Goal: Transaction & Acquisition: Purchase product/service

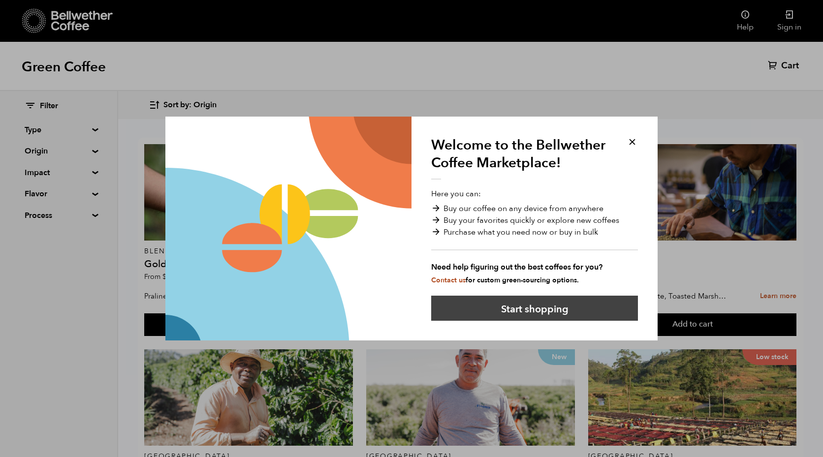
click at [554, 313] on button "Start shopping" at bounding box center [534, 308] width 207 height 25
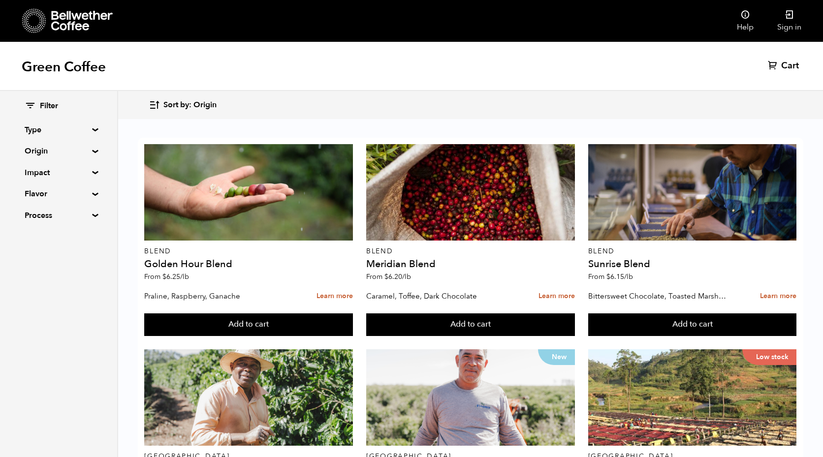
click at [93, 130] on summary "Type" at bounding box center [59, 130] width 68 height 12
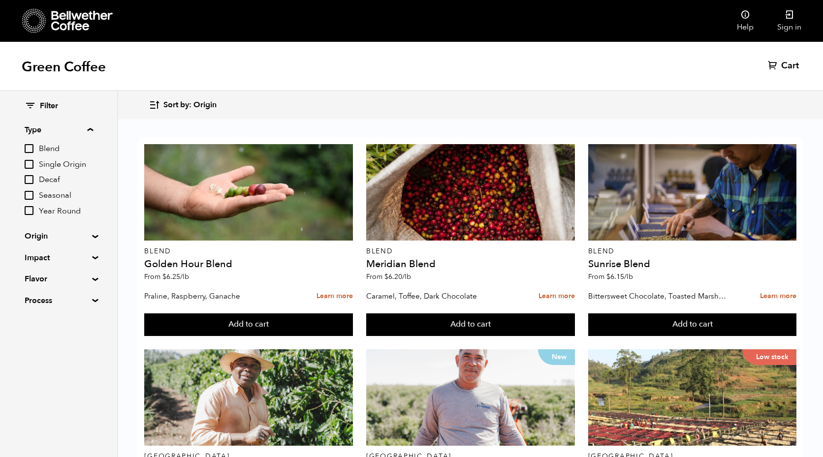
click at [89, 234] on summary "Origin" at bounding box center [59, 236] width 68 height 12
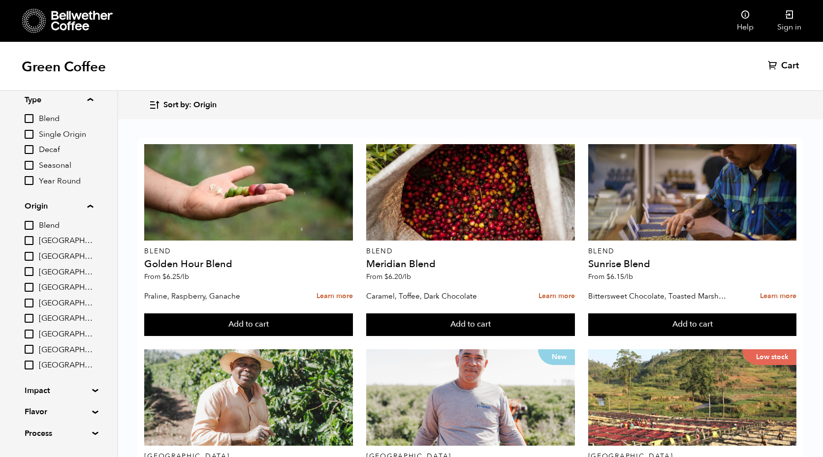
scroll to position [31, 0]
click at [28, 267] on input "[GEOGRAPHIC_DATA]" at bounding box center [29, 271] width 9 height 9
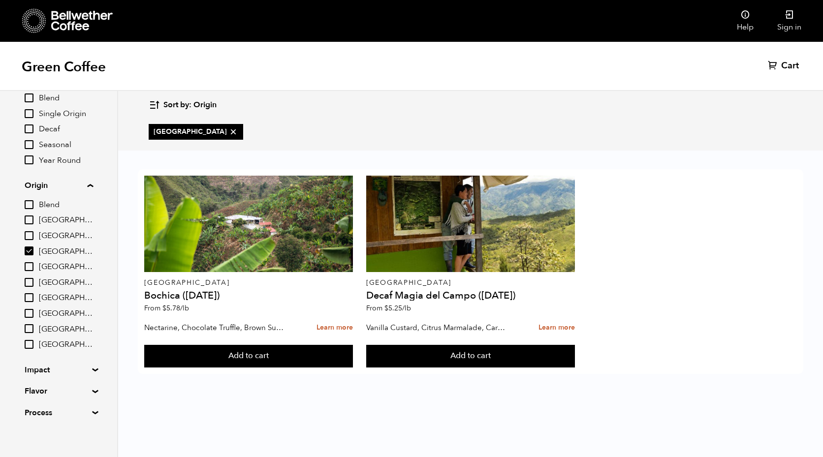
scroll to position [50, 0]
click at [29, 248] on input "[GEOGRAPHIC_DATA]" at bounding box center [29, 251] width 9 height 9
checkbox input "false"
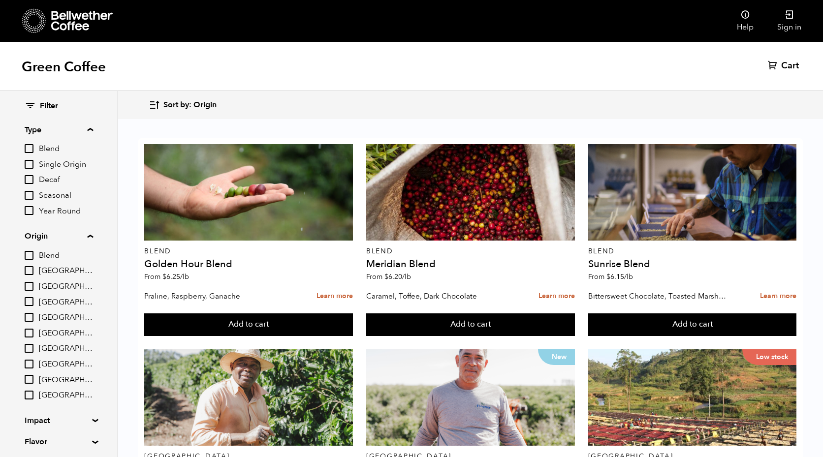
scroll to position [0, 0]
click at [171, 102] on span "Sort by: Origin" at bounding box center [189, 105] width 53 height 11
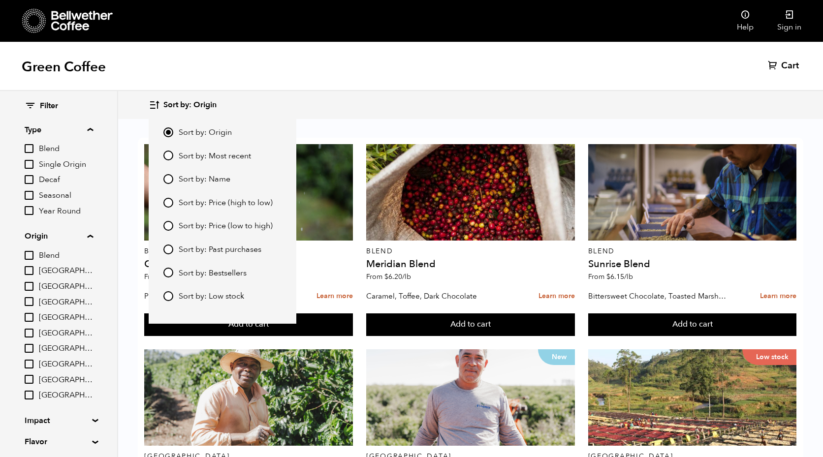
click at [239, 156] on span "Sort by: Most recent" at bounding box center [215, 156] width 72 height 11
click at [173, 156] on input "Sort by: Most recent" at bounding box center [168, 156] width 10 height 10
radio input "true"
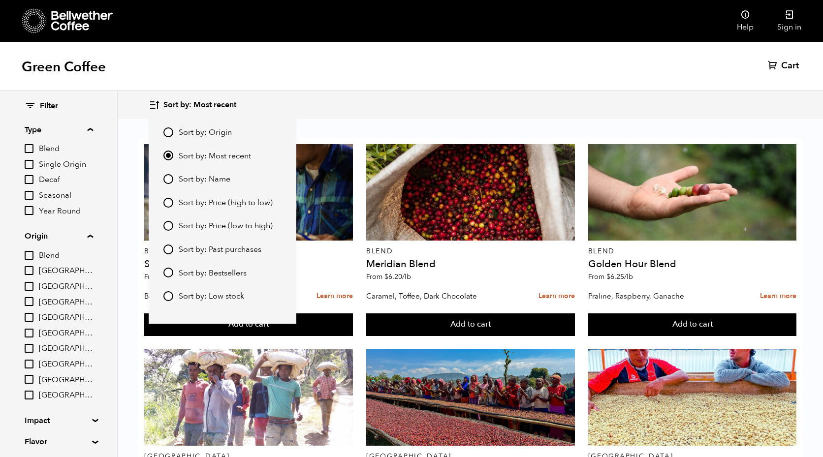
click at [415, 65] on div "Green Coffee Cart (0)" at bounding box center [411, 66] width 823 height 49
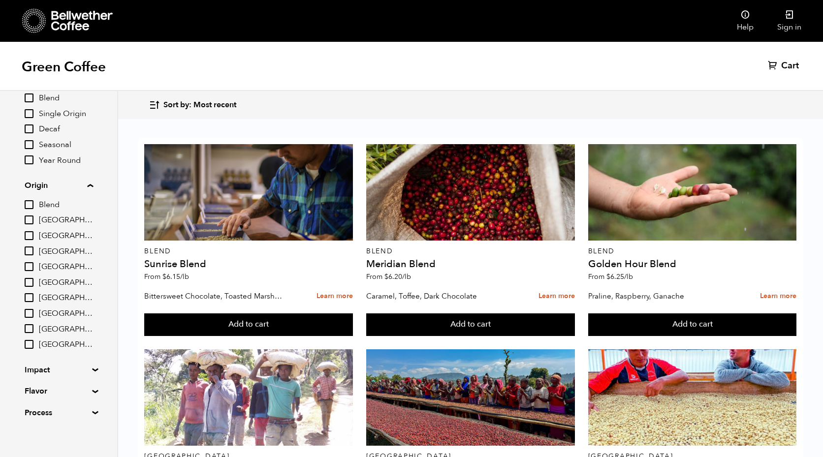
scroll to position [50, 0]
click at [28, 325] on input "[GEOGRAPHIC_DATA]" at bounding box center [29, 329] width 9 height 9
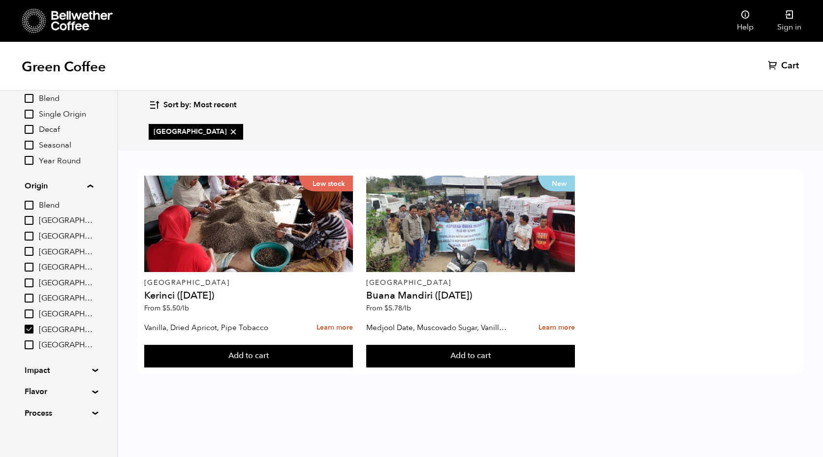
scroll to position [0, 0]
click at [33, 325] on input "[GEOGRAPHIC_DATA]" at bounding box center [29, 329] width 9 height 9
checkbox input "false"
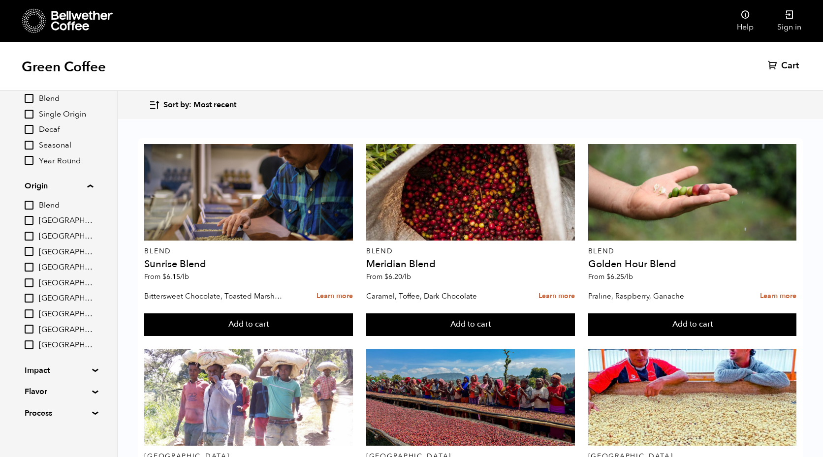
click at [33, 312] on input "[GEOGRAPHIC_DATA]" at bounding box center [29, 314] width 9 height 9
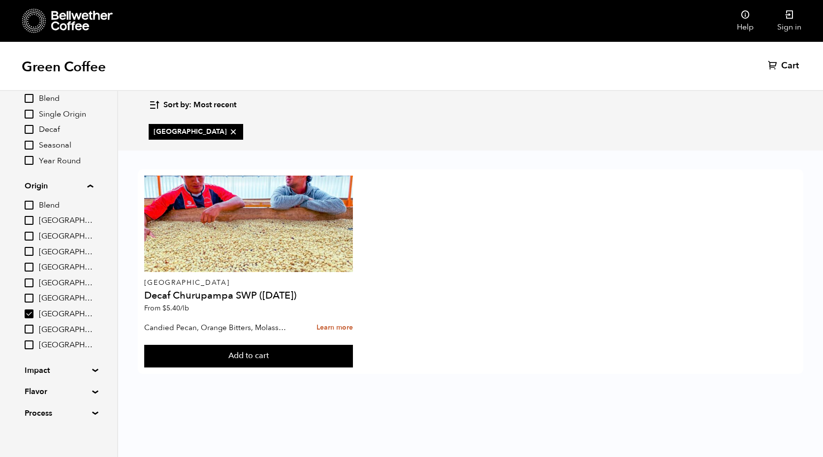
click at [30, 310] on input "[GEOGRAPHIC_DATA]" at bounding box center [29, 314] width 9 height 9
checkbox input "false"
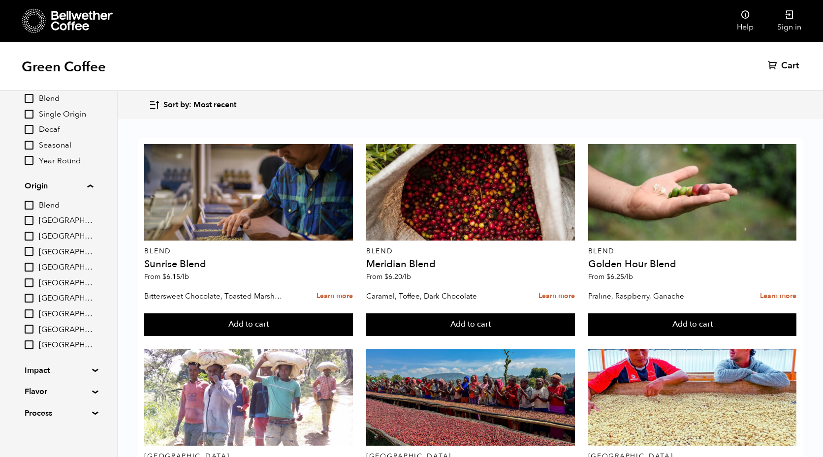
click at [30, 294] on input "[GEOGRAPHIC_DATA]" at bounding box center [29, 298] width 9 height 9
checkbox input "true"
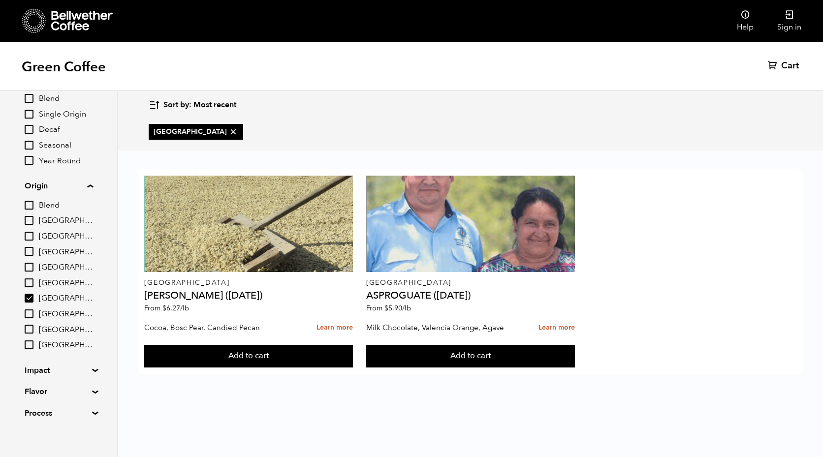
click at [33, 279] on input "[GEOGRAPHIC_DATA]" at bounding box center [29, 283] width 9 height 9
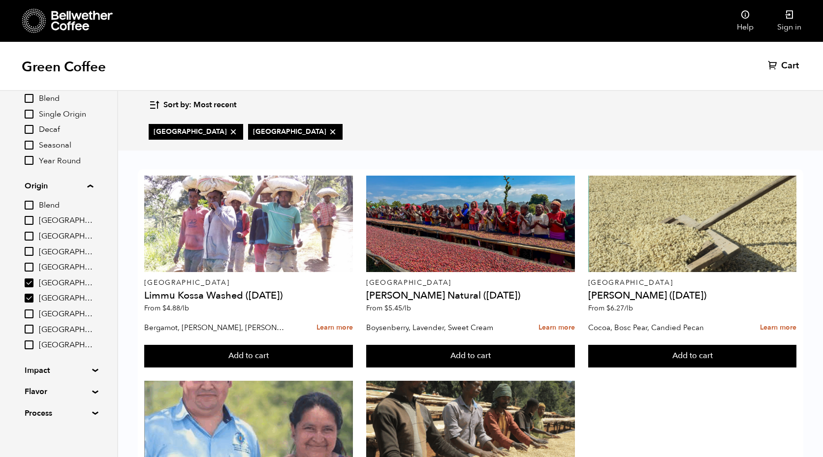
click at [28, 279] on input "[GEOGRAPHIC_DATA]" at bounding box center [29, 283] width 9 height 9
checkbox input "false"
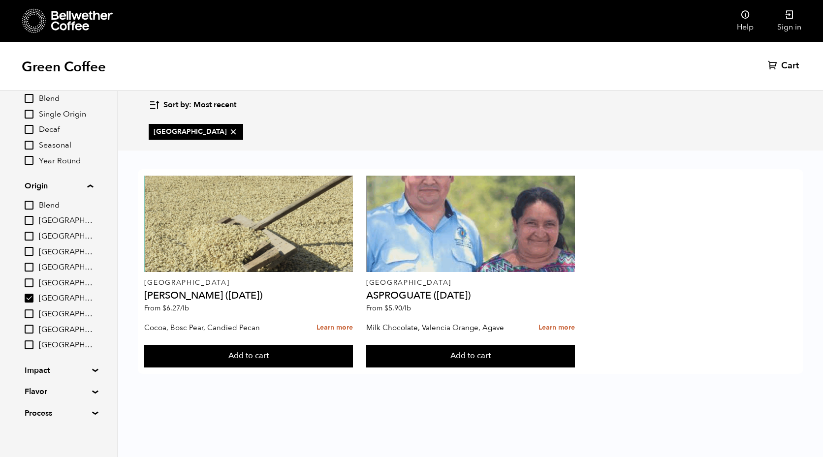
click at [32, 288] on div "Blend [GEOGRAPHIC_DATA] [GEOGRAPHIC_DATA] [GEOGRAPHIC_DATA] [GEOGRAPHIC_DATA] […" at bounding box center [59, 275] width 68 height 152
click at [33, 294] on input "[GEOGRAPHIC_DATA]" at bounding box center [29, 298] width 9 height 9
checkbox input "false"
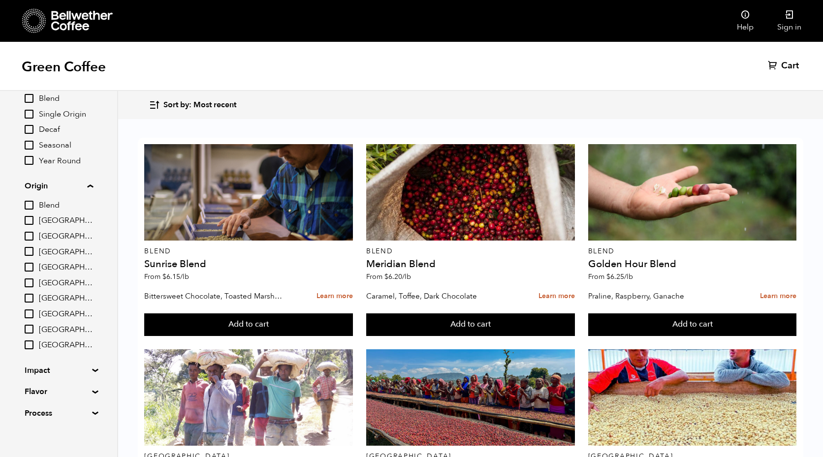
click at [30, 232] on input "[GEOGRAPHIC_DATA]" at bounding box center [29, 236] width 9 height 9
checkbox input "true"
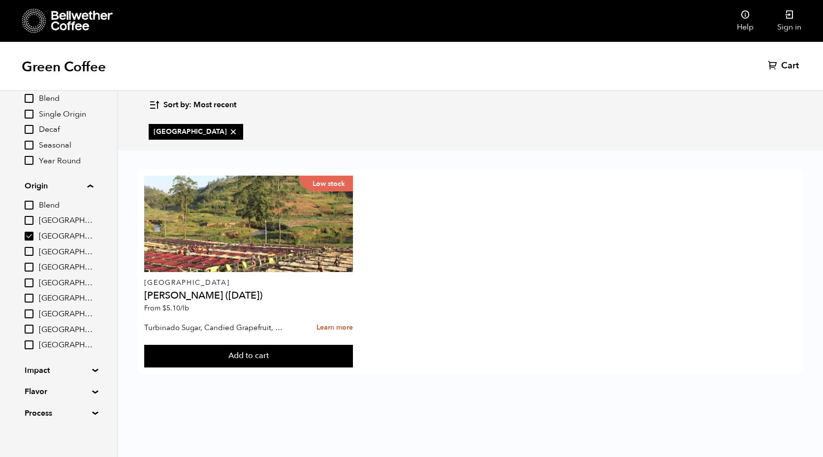
click at [30, 222] on input "[GEOGRAPHIC_DATA]" at bounding box center [29, 220] width 9 height 9
checkbox input "true"
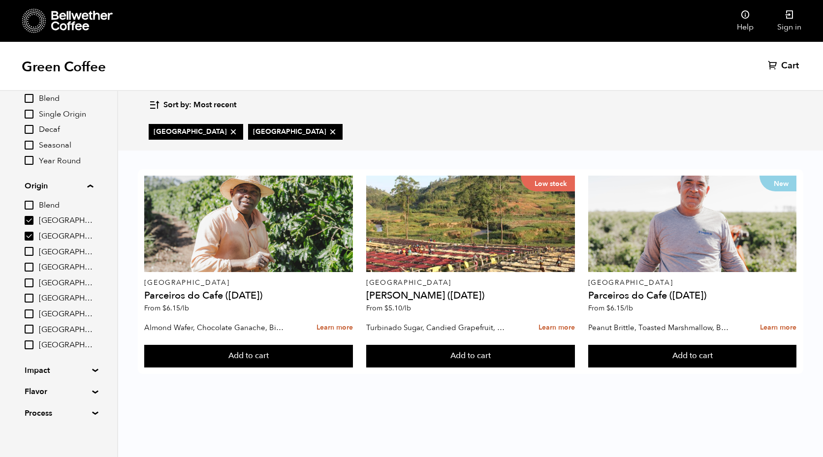
click at [30, 238] on input "[GEOGRAPHIC_DATA]" at bounding box center [29, 236] width 9 height 9
checkbox input "false"
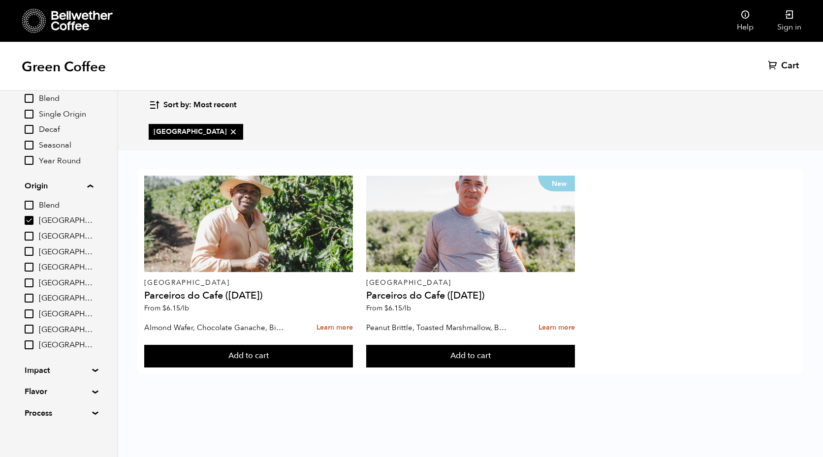
click at [30, 218] on input "[GEOGRAPHIC_DATA]" at bounding box center [29, 220] width 9 height 9
checkbox input "false"
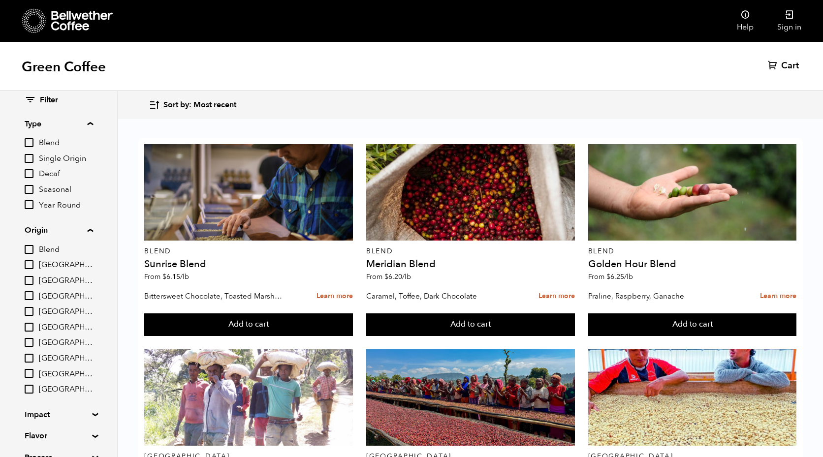
scroll to position [408, 0]
click at [215, 102] on span "Sort by: Most recent" at bounding box center [199, 105] width 73 height 11
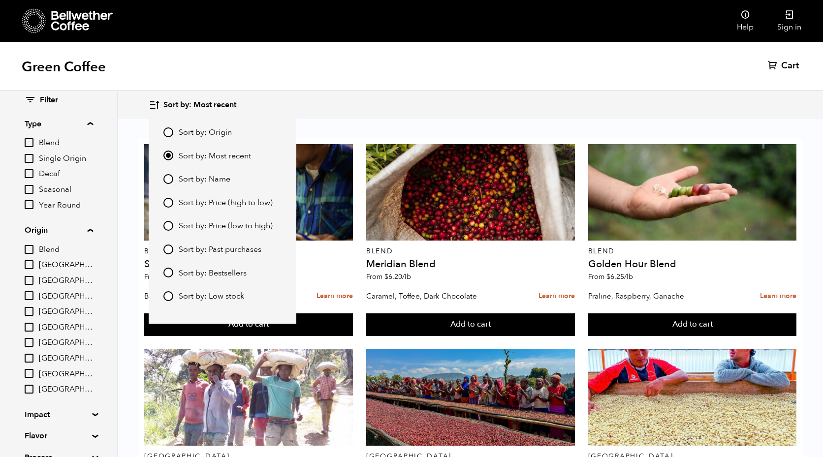
click at [217, 207] on span "Sort by: Price (high to low)" at bounding box center [226, 203] width 94 height 11
click at [173, 207] on input "Sort by: Price (high to low)" at bounding box center [168, 203] width 10 height 10
radio input "true"
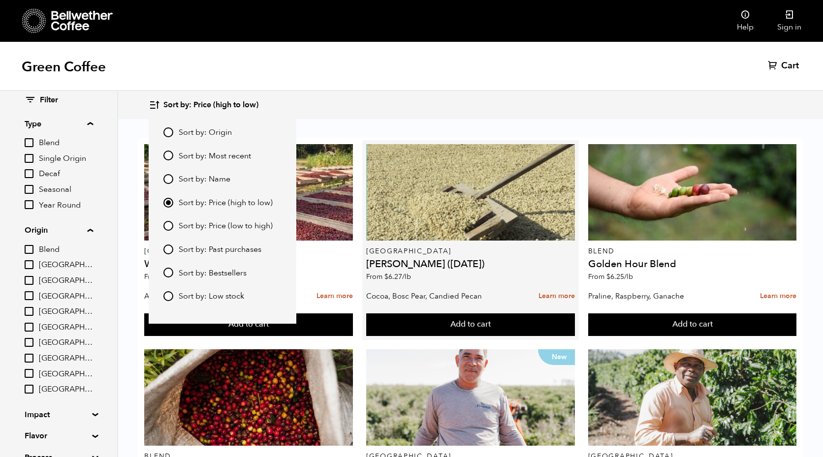
scroll to position [0, 0]
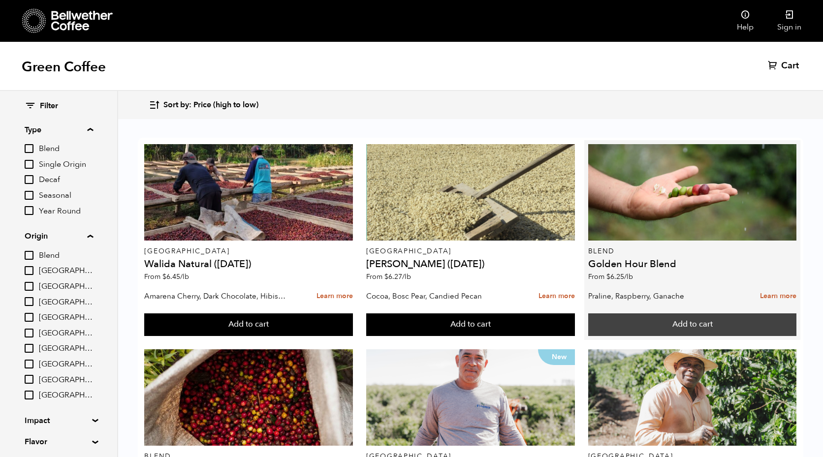
scroll to position [109, 0]
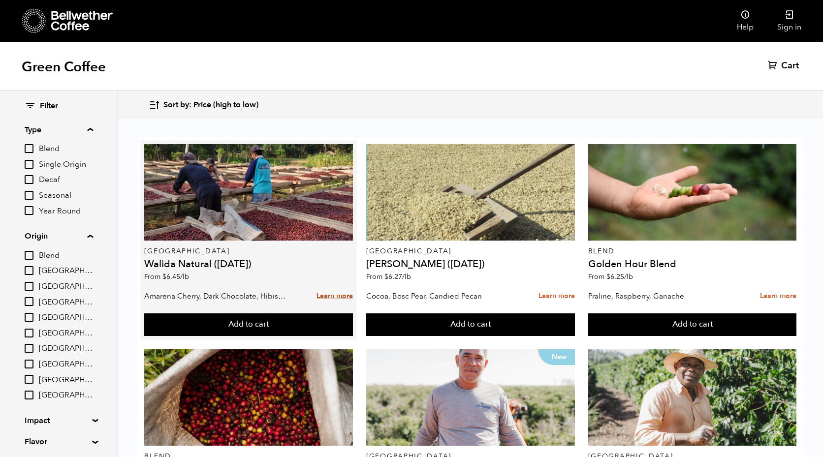
click at [334, 286] on link "Learn more" at bounding box center [335, 296] width 36 height 21
click at [194, 259] on h4 "Walida Natural ([DATE])" at bounding box center [248, 264] width 209 height 10
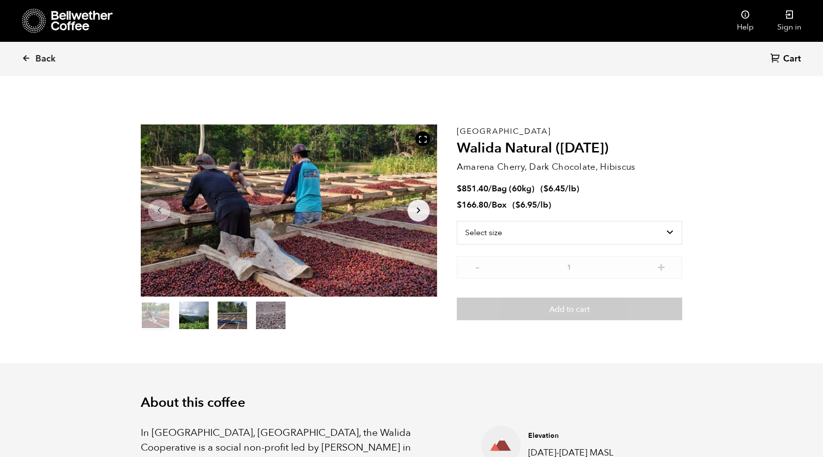
scroll to position [428, 524]
select select "bag-3"
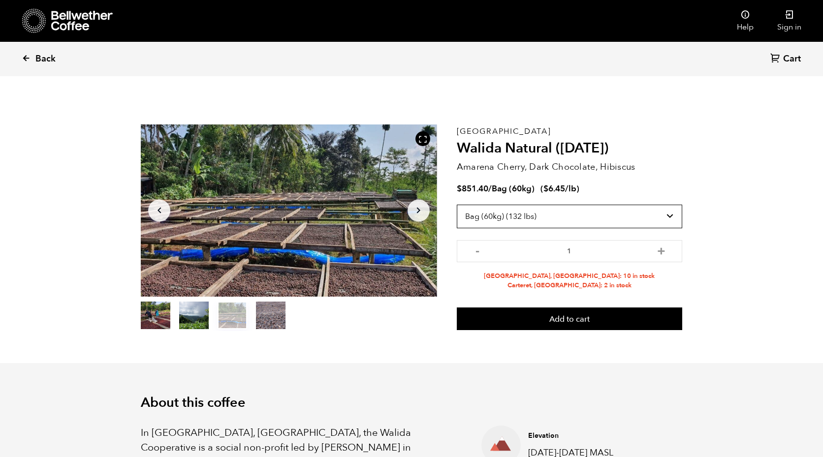
scroll to position [0, 0]
click at [31, 63] on link "Back" at bounding box center [52, 58] width 61 height 33
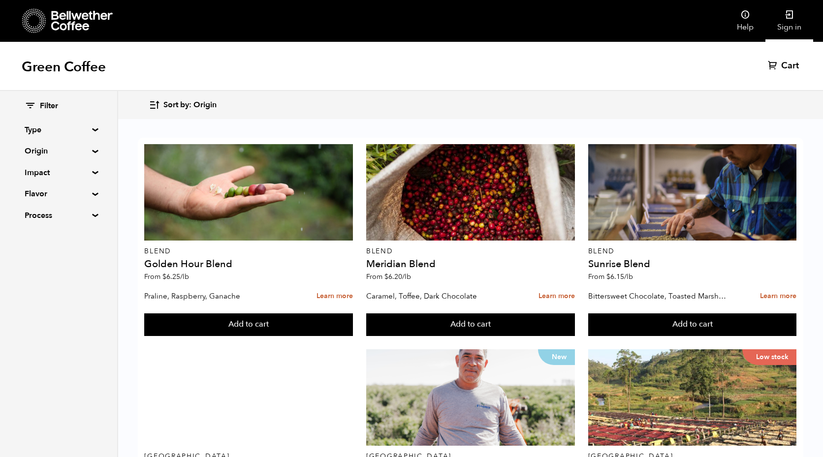
click at [790, 26] on link "Sign in" at bounding box center [789, 21] width 48 height 42
click at [93, 171] on summary "Impact" at bounding box center [59, 173] width 68 height 12
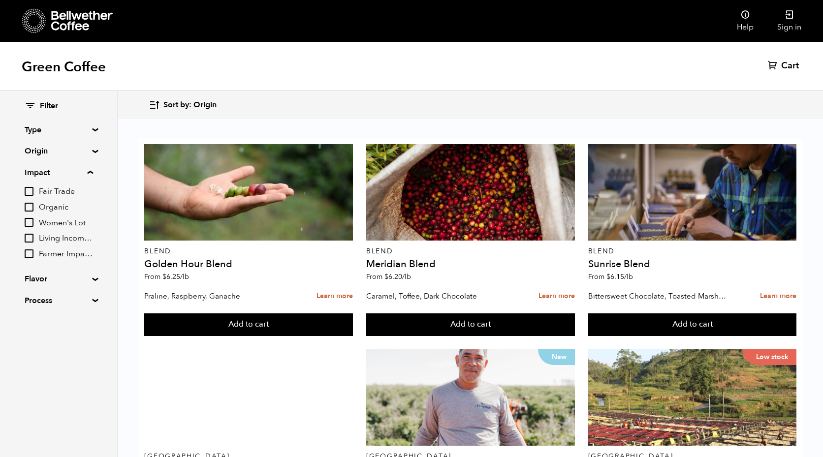
click at [92, 155] on div "Filter Type Blend Single Origin Decaf Seasonal Year Round Origin Blend Brazil B…" at bounding box center [58, 203] width 117 height 225
click at [90, 156] on div "Filter Type Blend Single Origin Decaf Seasonal Year Round Origin Blend Brazil B…" at bounding box center [58, 203] width 117 height 225
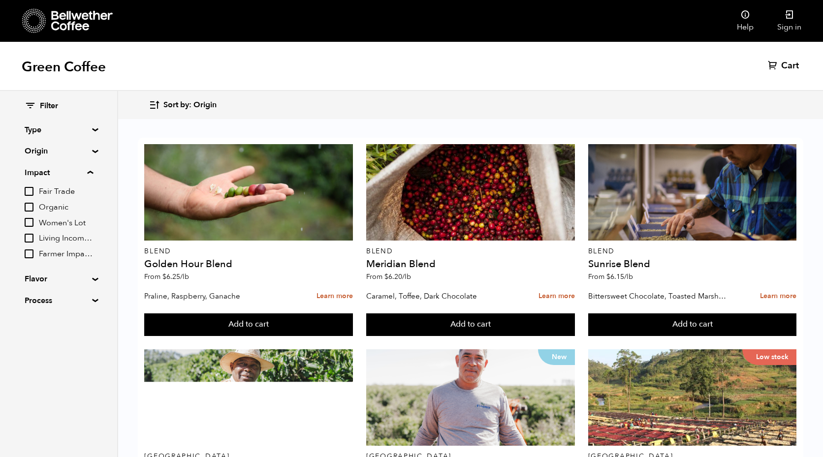
click at [91, 149] on summary "Origin" at bounding box center [59, 151] width 68 height 12
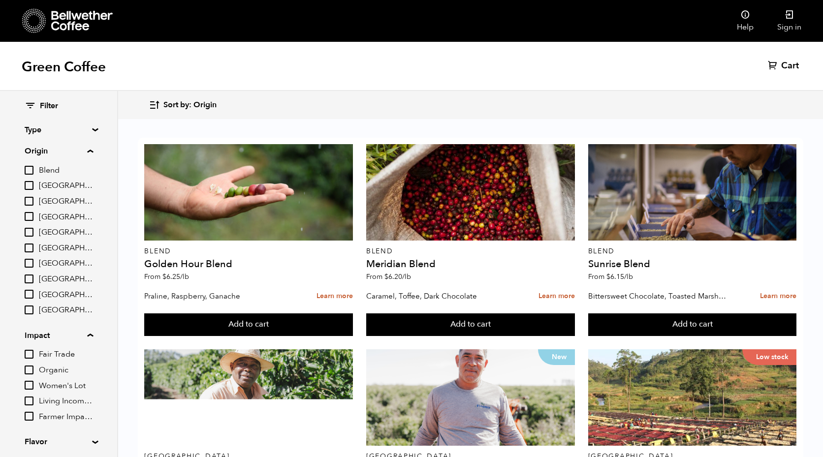
click at [94, 122] on div "Filter Type Blend Single Origin Decaf Seasonal Year Round Origin Blend Brazil B…" at bounding box center [58, 285] width 117 height 388
click at [93, 128] on summary "Type" at bounding box center [59, 130] width 68 height 12
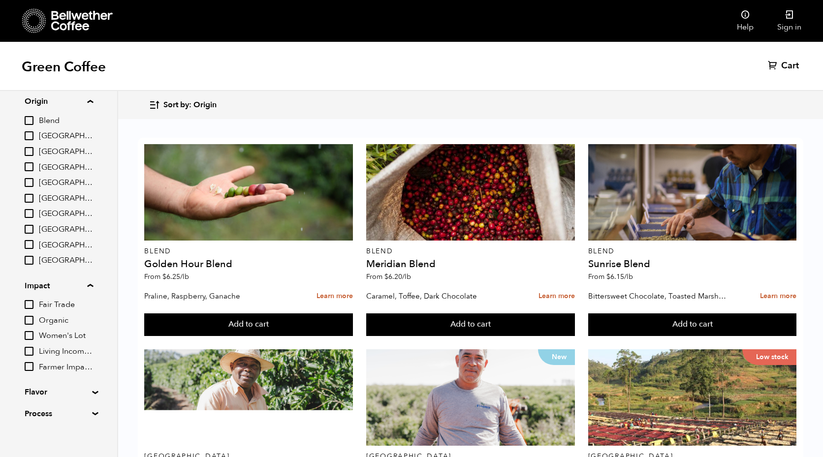
scroll to position [134, 0]
click at [92, 388] on summary "Flavor" at bounding box center [59, 393] width 68 height 12
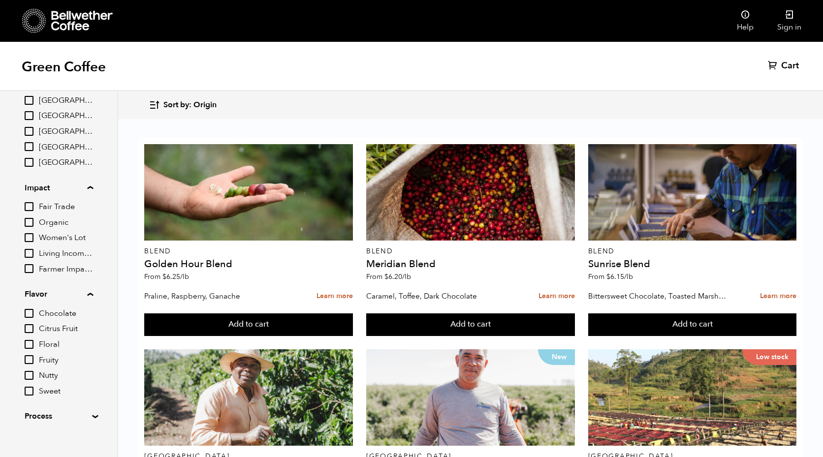
scroll to position [9, 0]
click at [92, 405] on div "Filter Type Blend Single Origin Decaf Seasonal Year Round Origin Blend Brazil B…" at bounding box center [58, 145] width 117 height 574
click at [93, 411] on summary "Process" at bounding box center [59, 417] width 68 height 12
click at [738, 30] on link "Help" at bounding box center [745, 21] width 40 height 42
